Goal: Find contact information: Find contact information

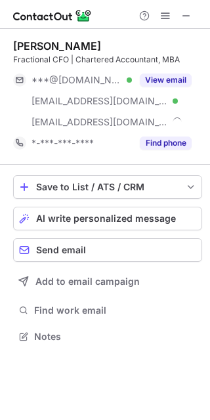
scroll to position [327, 210]
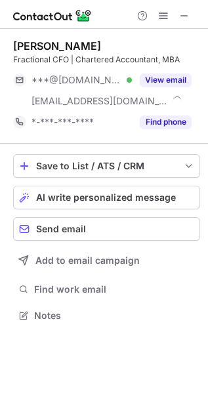
scroll to position [307, 208]
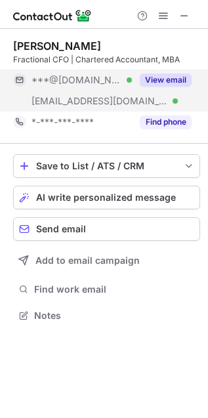
click at [178, 76] on button "View email" at bounding box center [166, 80] width 52 height 13
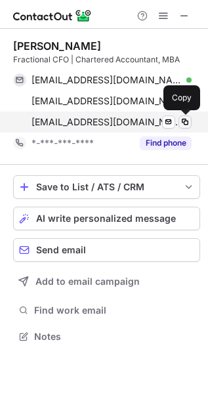
click at [188, 122] on span at bounding box center [185, 122] width 11 height 11
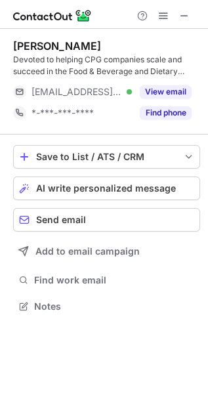
scroll to position [297, 208]
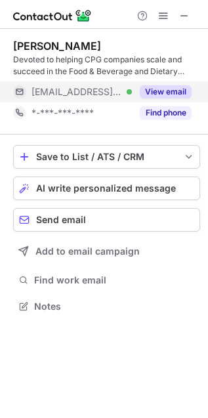
click at [165, 88] on button "View email" at bounding box center [166, 91] width 52 height 13
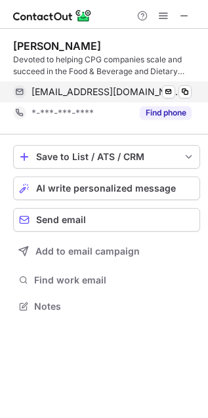
click at [188, 99] on div "jan@fraxservices.com Verified Send email Copy" at bounding box center [102, 91] width 179 height 21
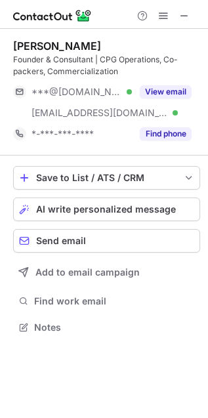
scroll to position [319, 208]
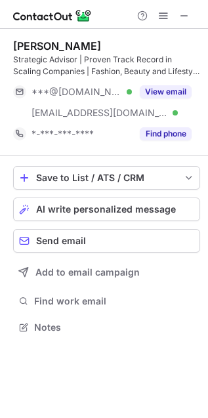
scroll to position [319, 208]
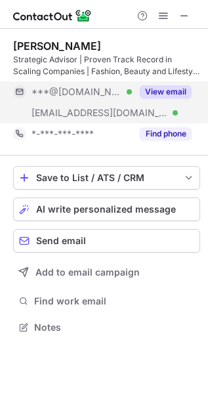
click at [163, 91] on button "View email" at bounding box center [166, 91] width 52 height 13
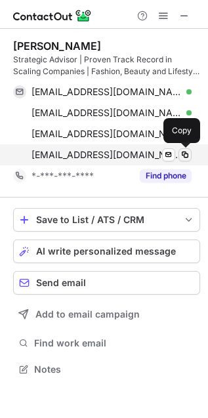
click at [187, 153] on span at bounding box center [185, 155] width 11 height 11
